Goal: Understand process/instructions: Learn how to perform a task or action

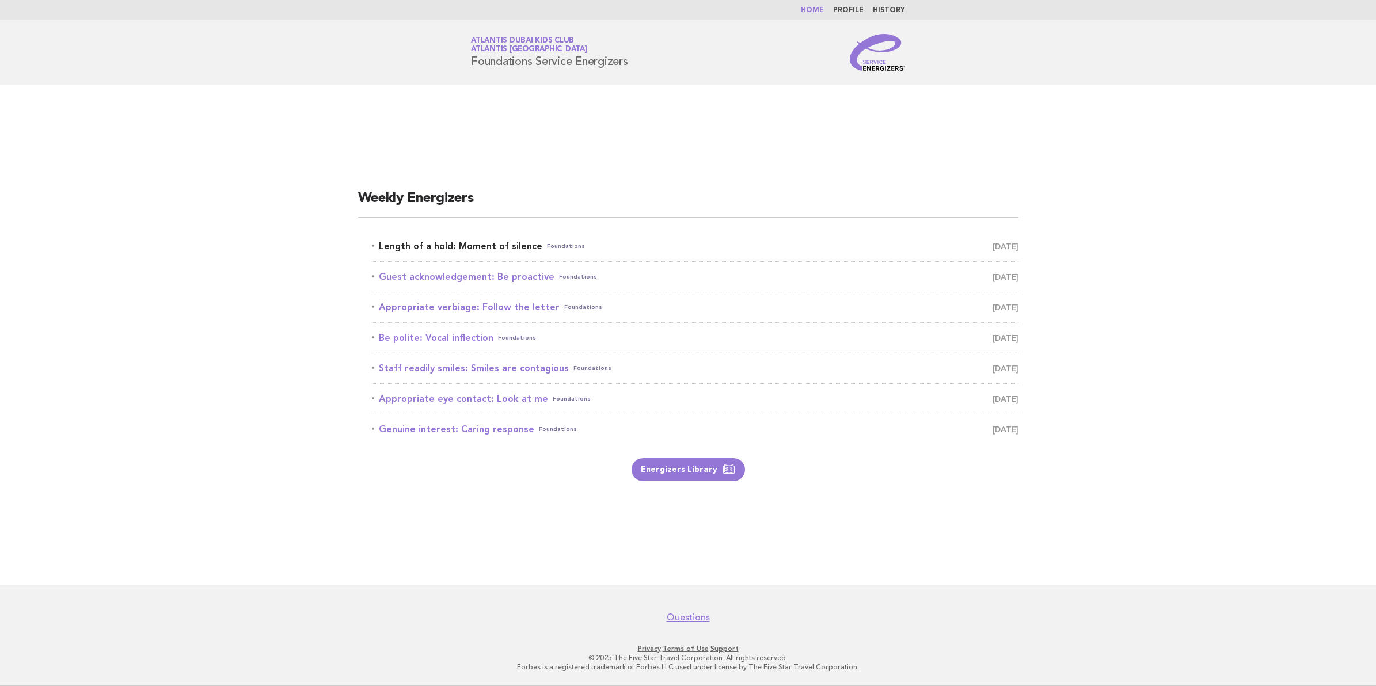
click at [508, 245] on link "Length of a hold: Moment of silence Foundations [DATE]" at bounding box center [695, 246] width 647 height 16
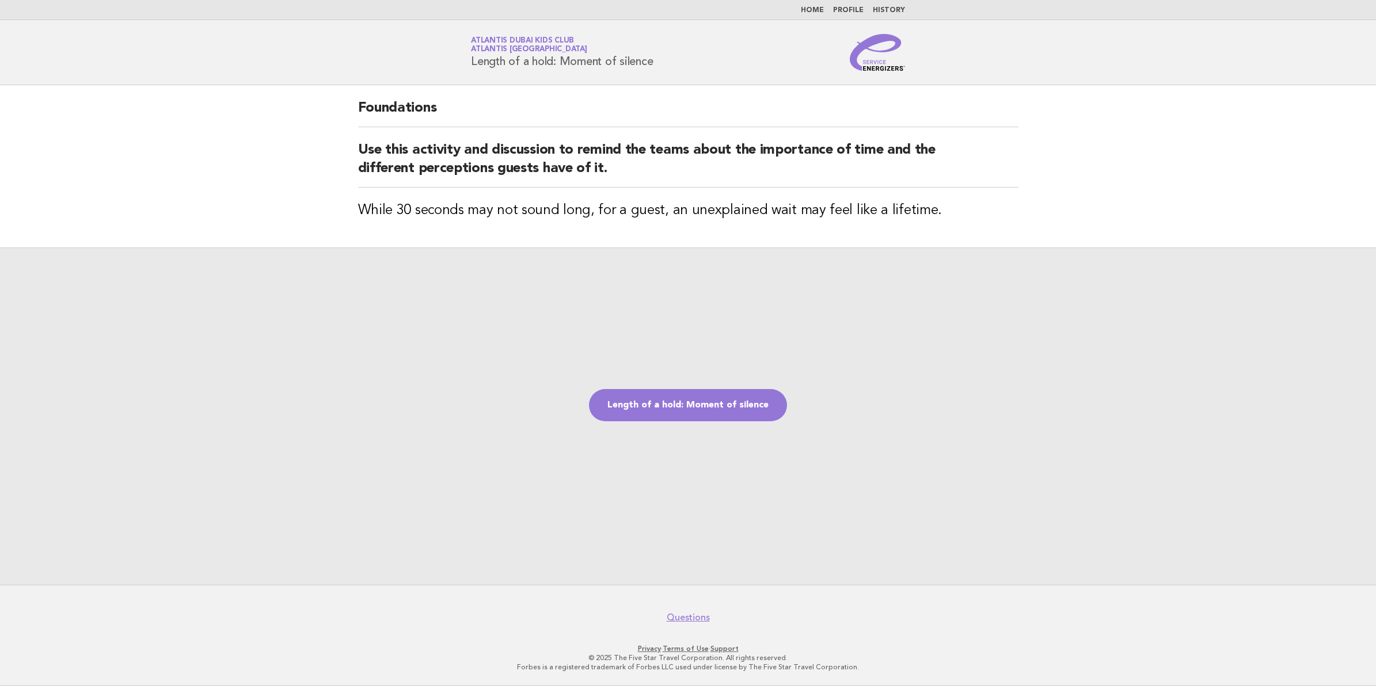
click at [920, 182] on h2 "Use this activity and discussion to remind the teams about the importance of ti…" at bounding box center [688, 164] width 661 height 47
click at [693, 402] on link "Length of a hold: Moment of silence" at bounding box center [688, 405] width 198 height 32
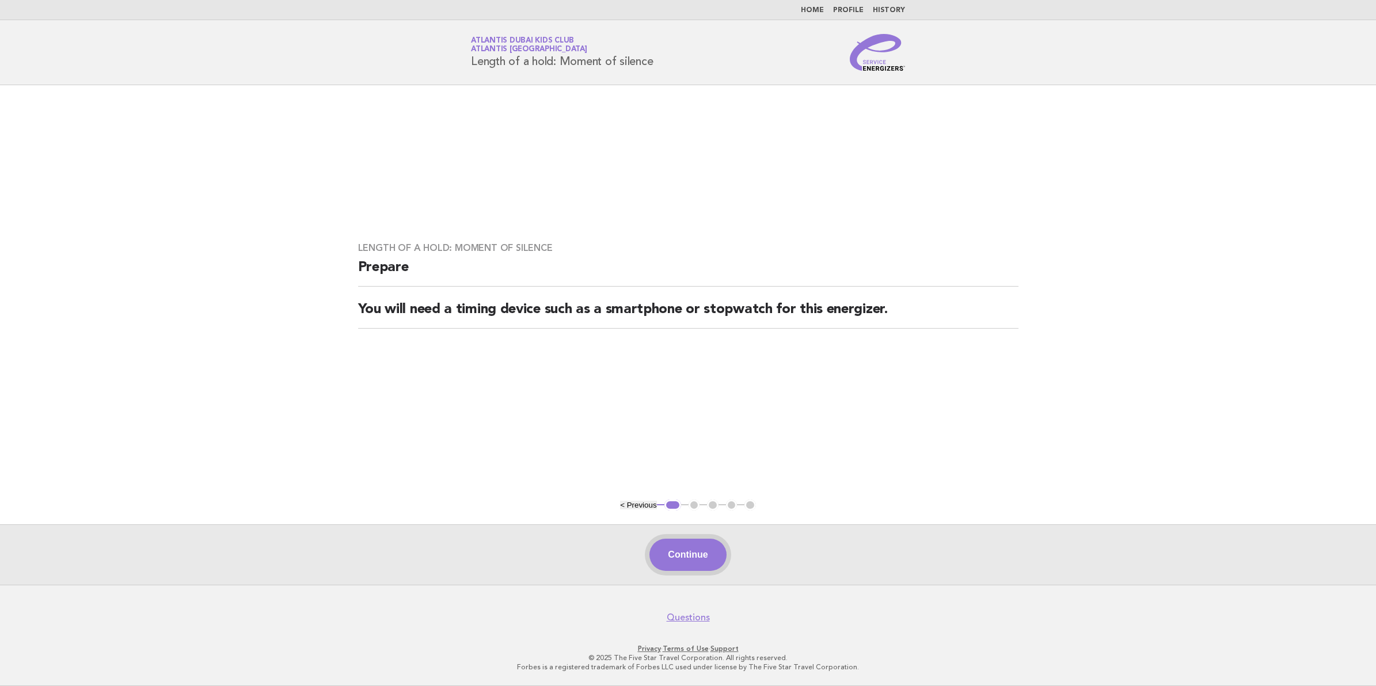
click at [701, 552] on button "Continue" at bounding box center [688, 555] width 77 height 32
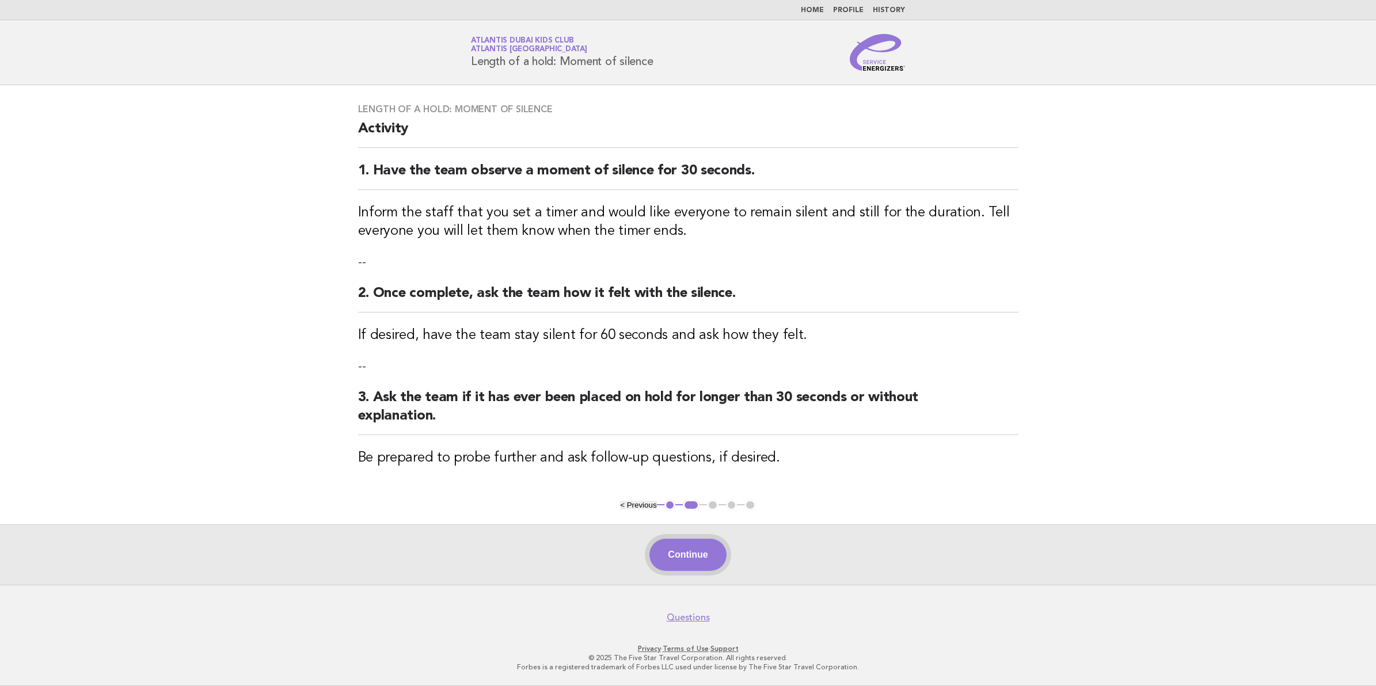
click at [692, 549] on button "Continue" at bounding box center [688, 555] width 77 height 32
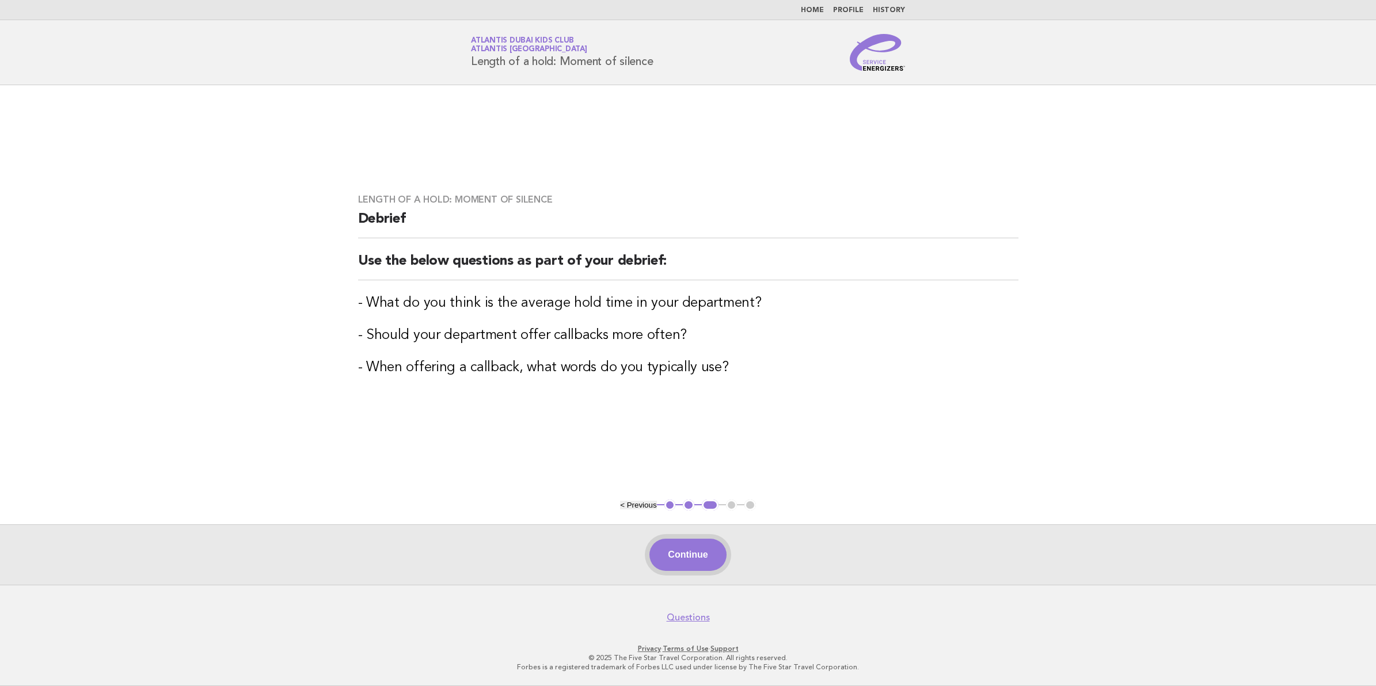
click at [697, 554] on button "Continue" at bounding box center [688, 555] width 77 height 32
